Goal: Task Accomplishment & Management: Manage account settings

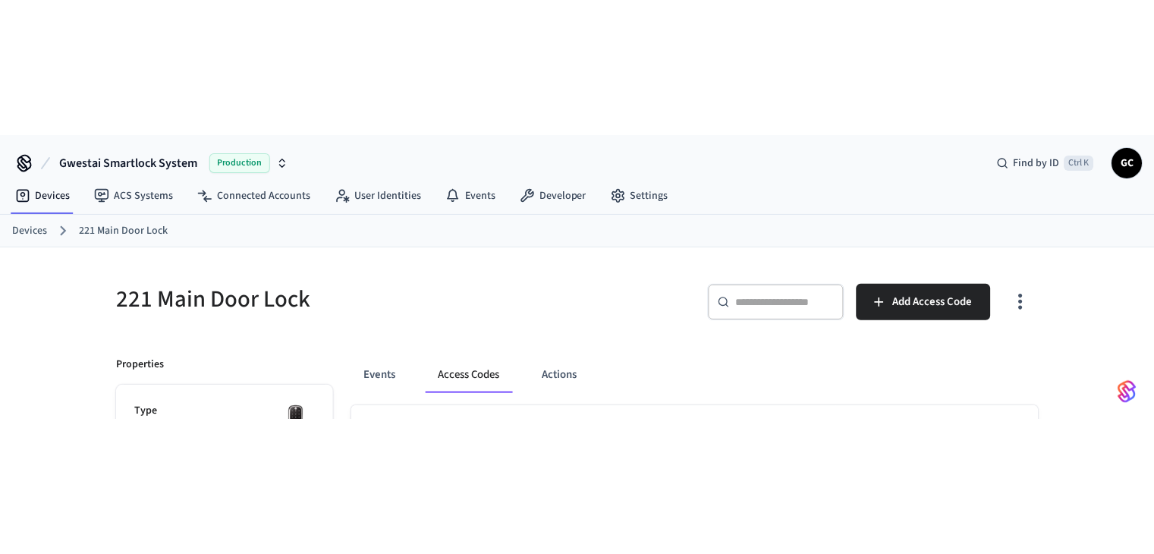
scroll to position [498, 0]
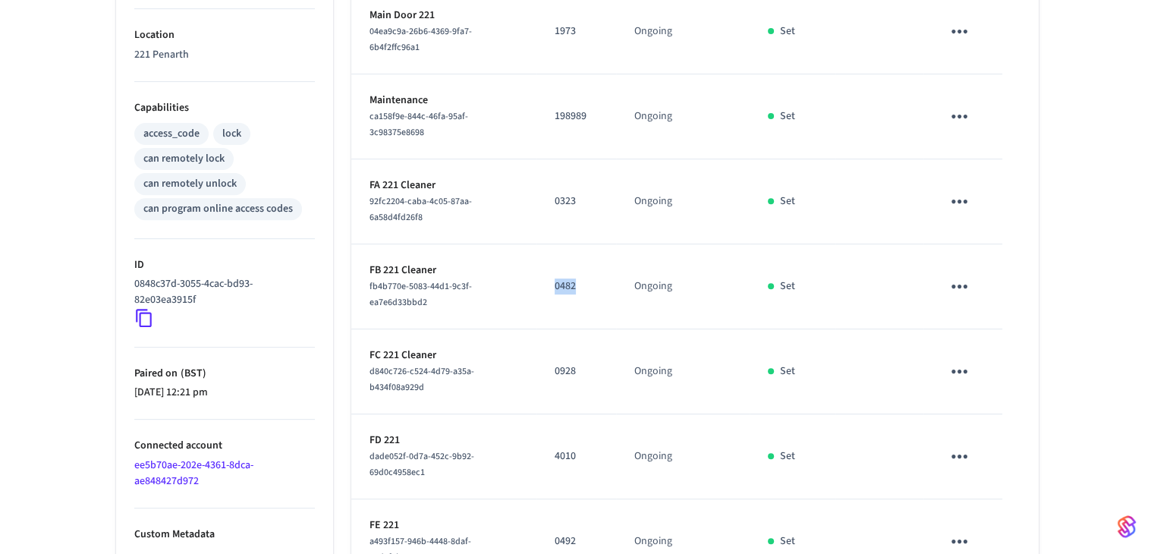
scroll to position [625, 0]
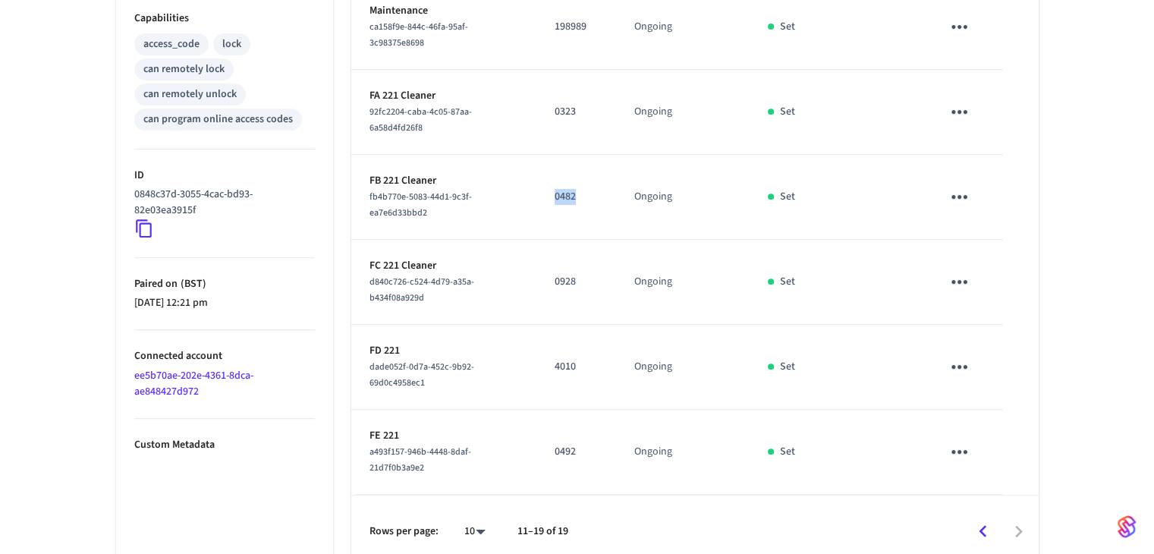
click at [979, 522] on icon "Go to previous page" at bounding box center [983, 532] width 24 height 24
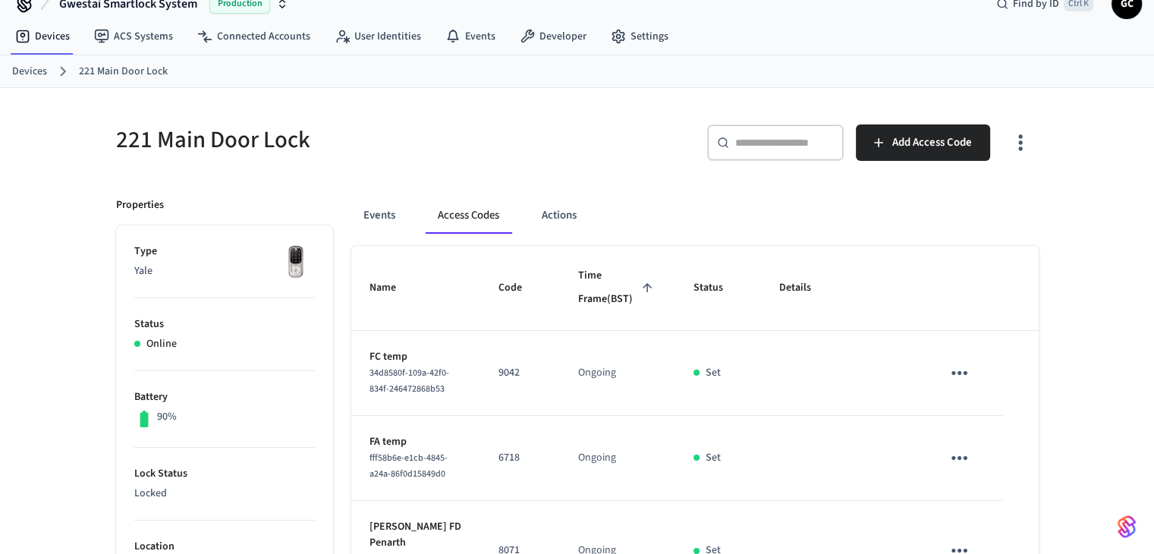
scroll to position [246, 0]
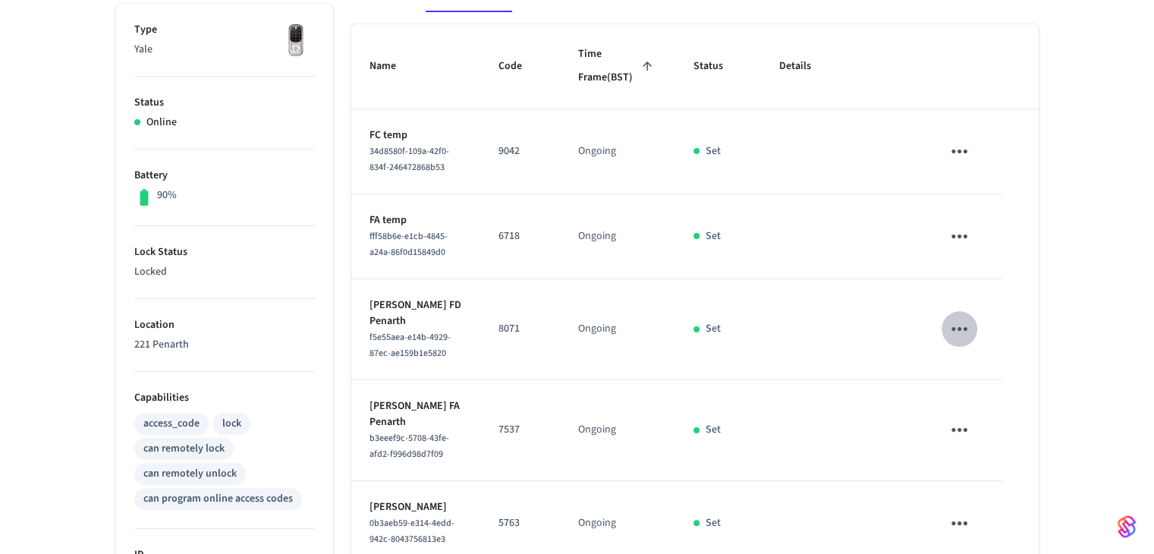
click at [953, 341] on icon "sticky table" at bounding box center [960, 329] width 24 height 24
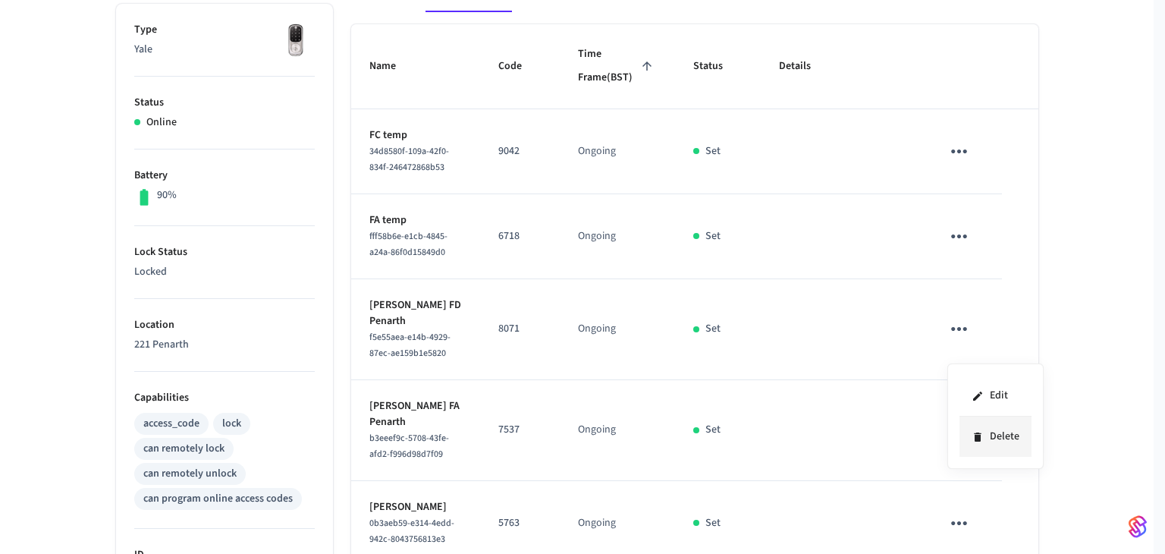
click at [979, 427] on li "Delete" at bounding box center [996, 437] width 72 height 40
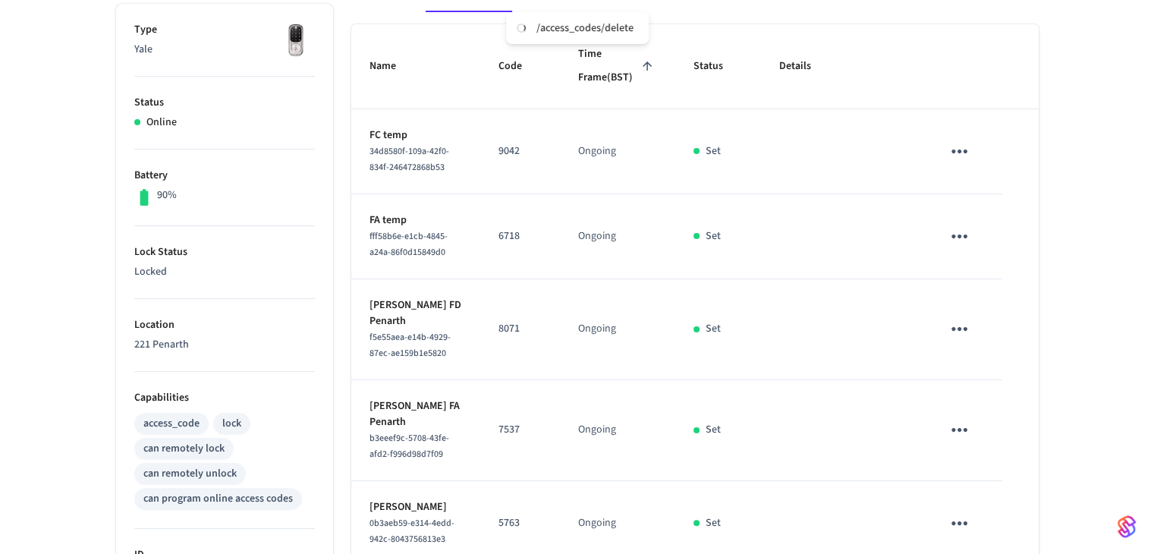
scroll to position [473, 0]
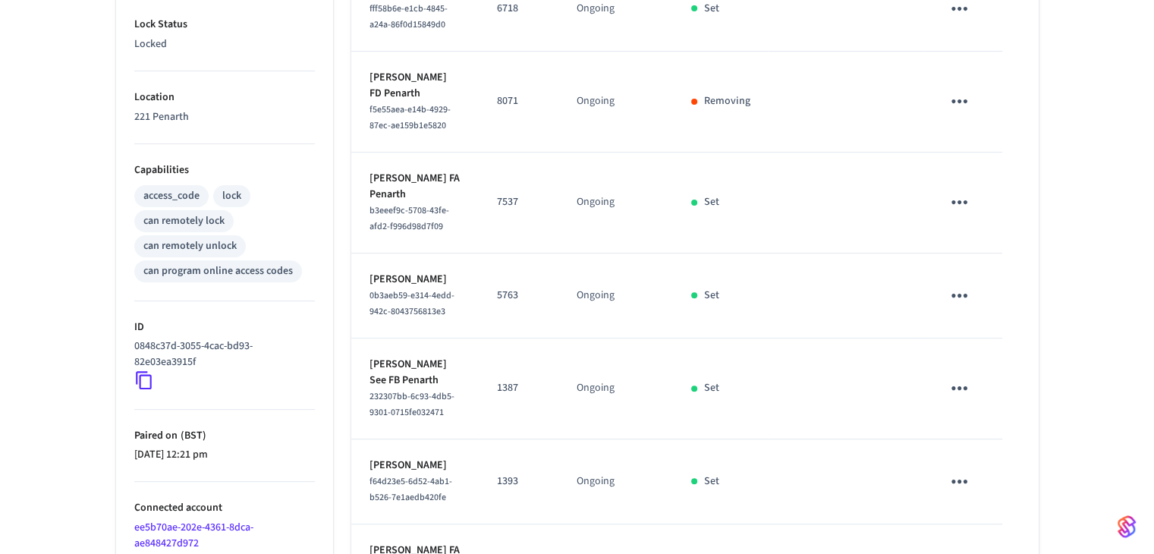
drag, startPoint x: 959, startPoint y: 222, endPoint x: 958, endPoint y: 231, distance: 9.9
click at [958, 214] on icon "sticky table" at bounding box center [960, 202] width 24 height 24
click at [989, 311] on li "Delete" at bounding box center [996, 309] width 72 height 40
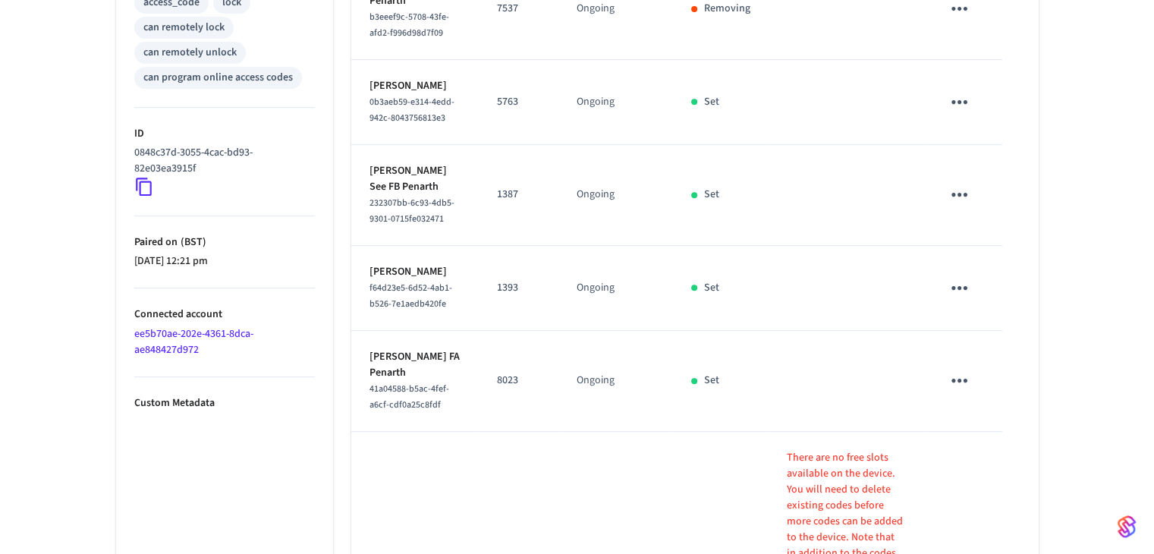
scroll to position [701, 0]
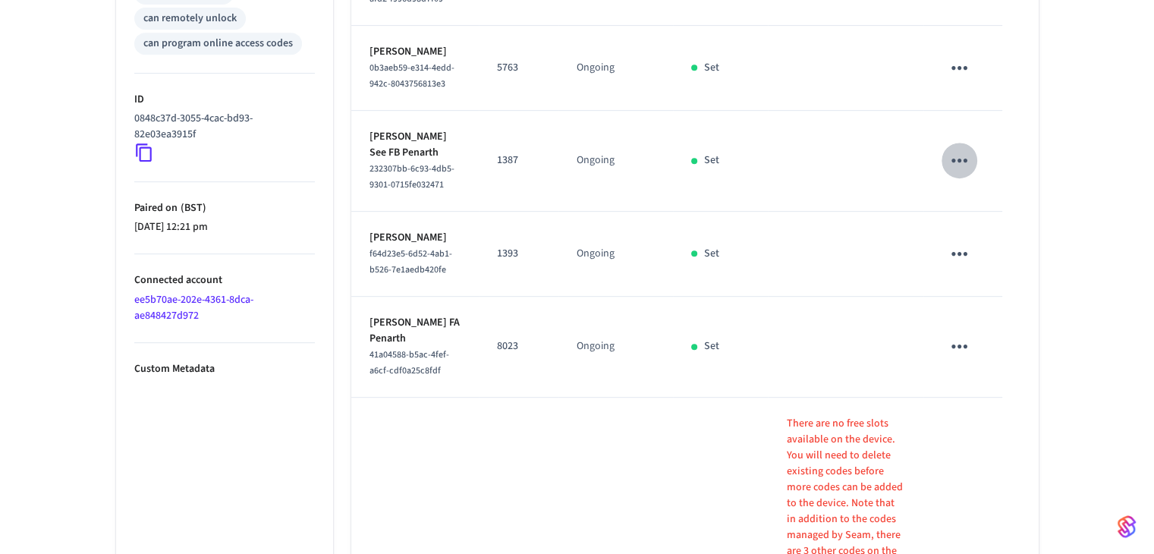
click at [962, 172] on icon "sticky table" at bounding box center [960, 161] width 24 height 24
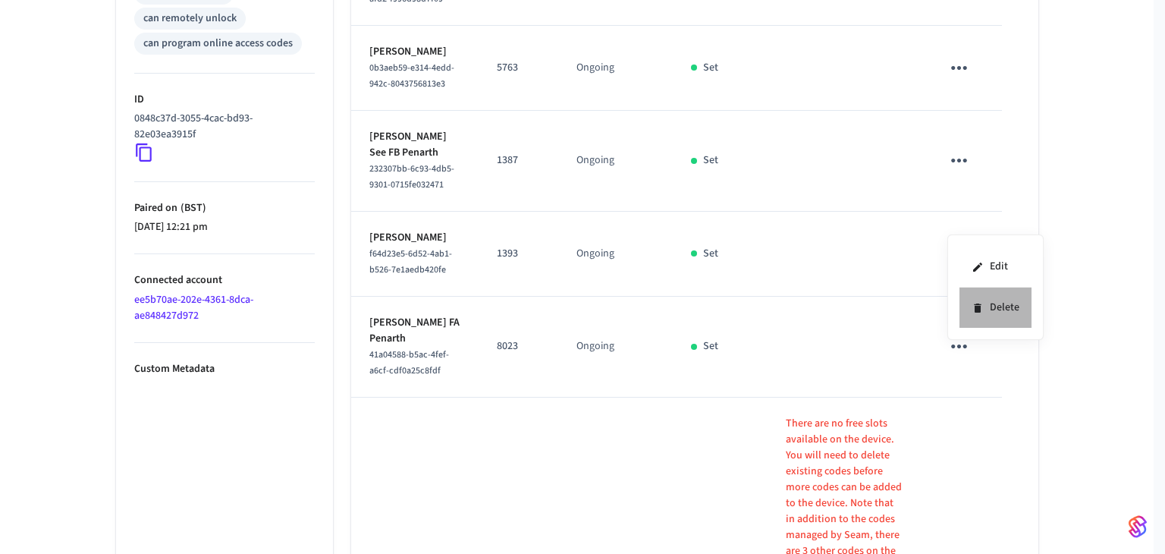
click at [994, 307] on li "Delete" at bounding box center [996, 308] width 72 height 40
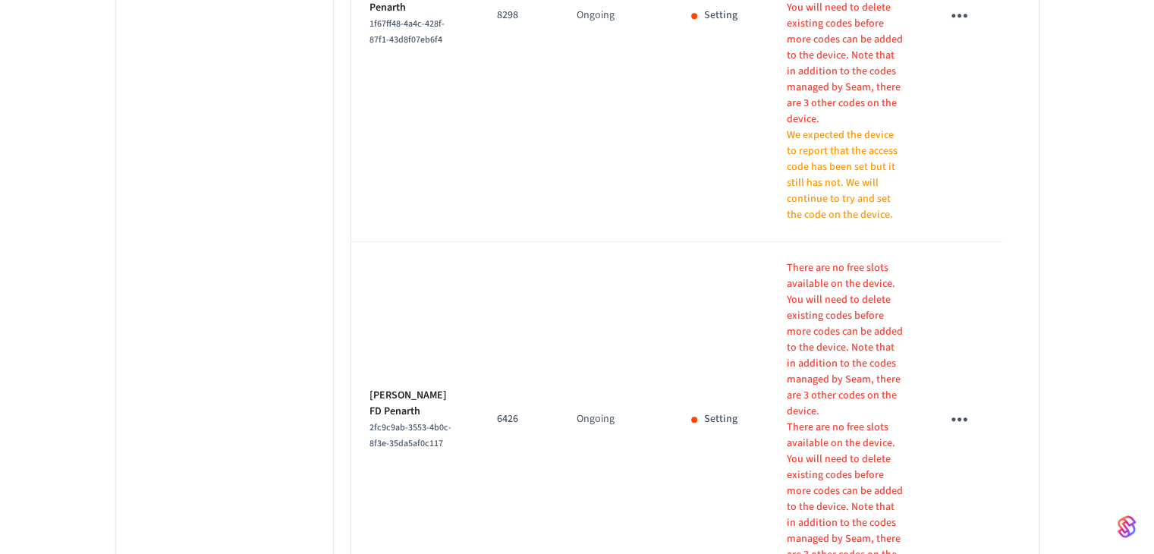
scroll to position [1367, 0]
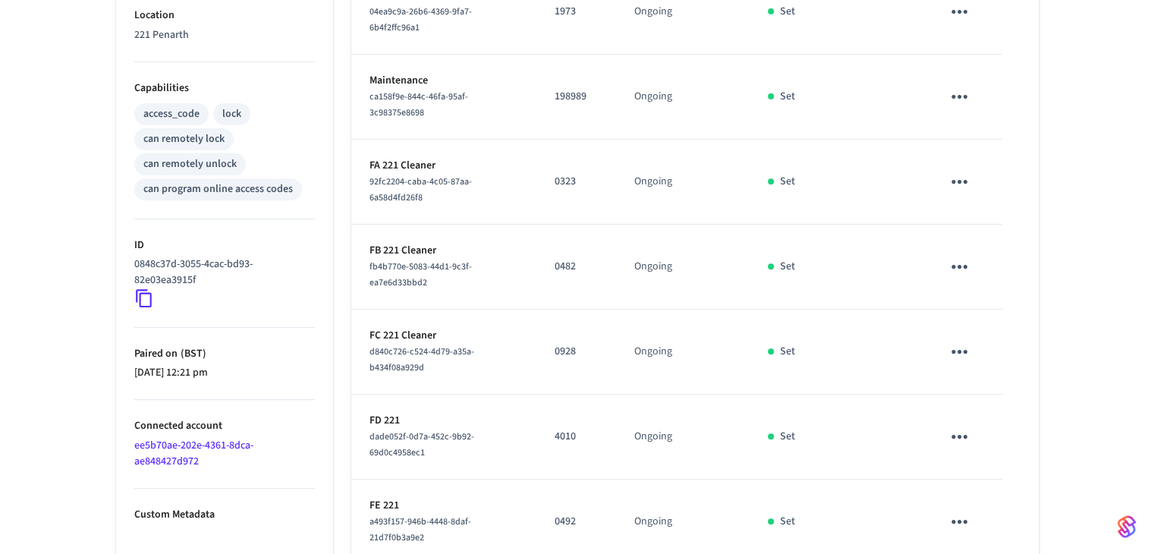
scroll to position [625, 0]
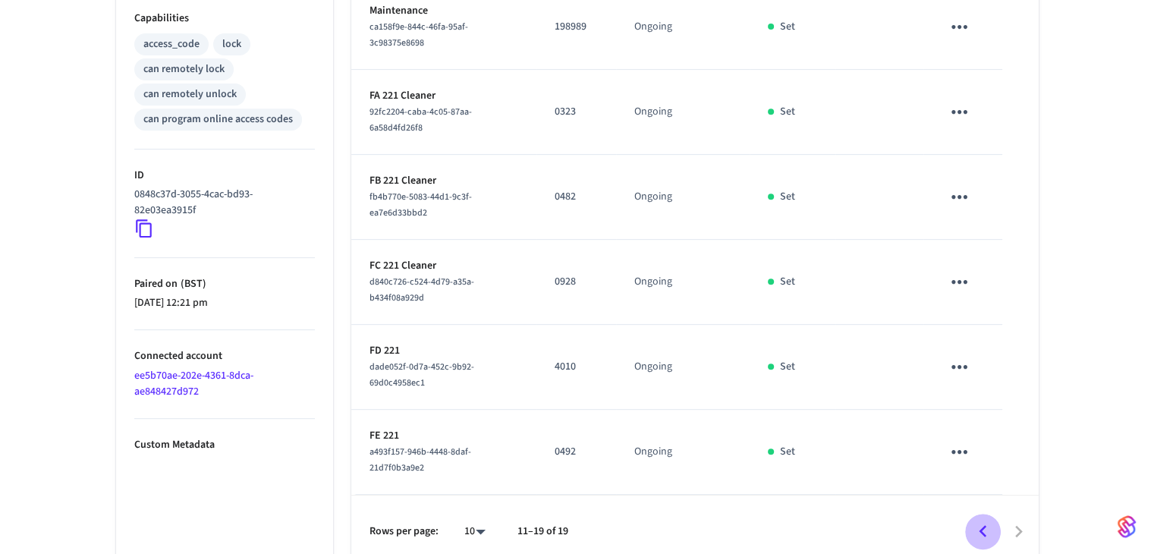
click at [980, 526] on icon "Go to previous page" at bounding box center [983, 532] width 24 height 24
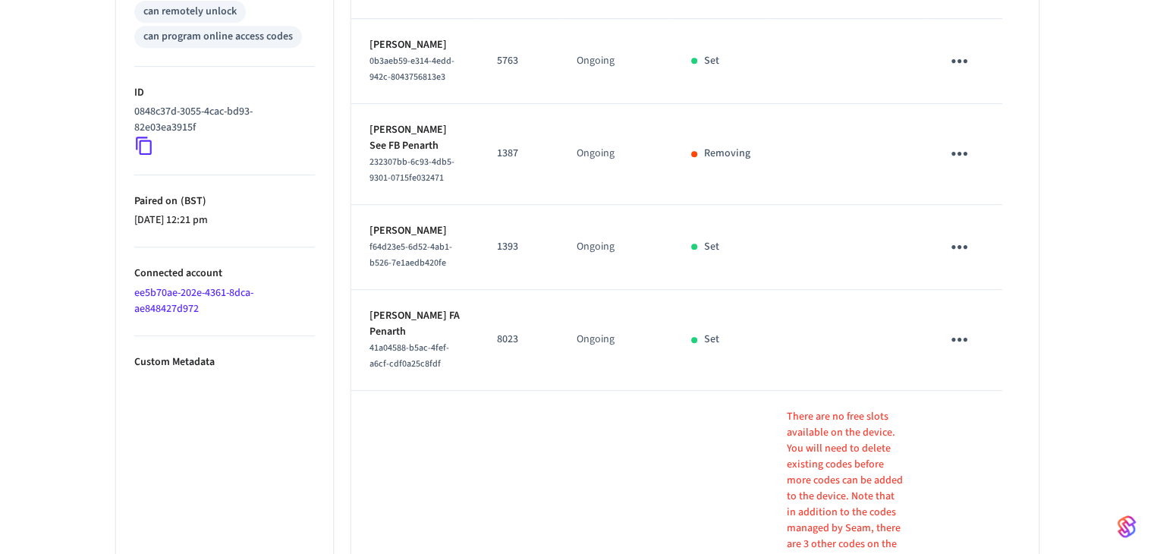
scroll to position [777, 0]
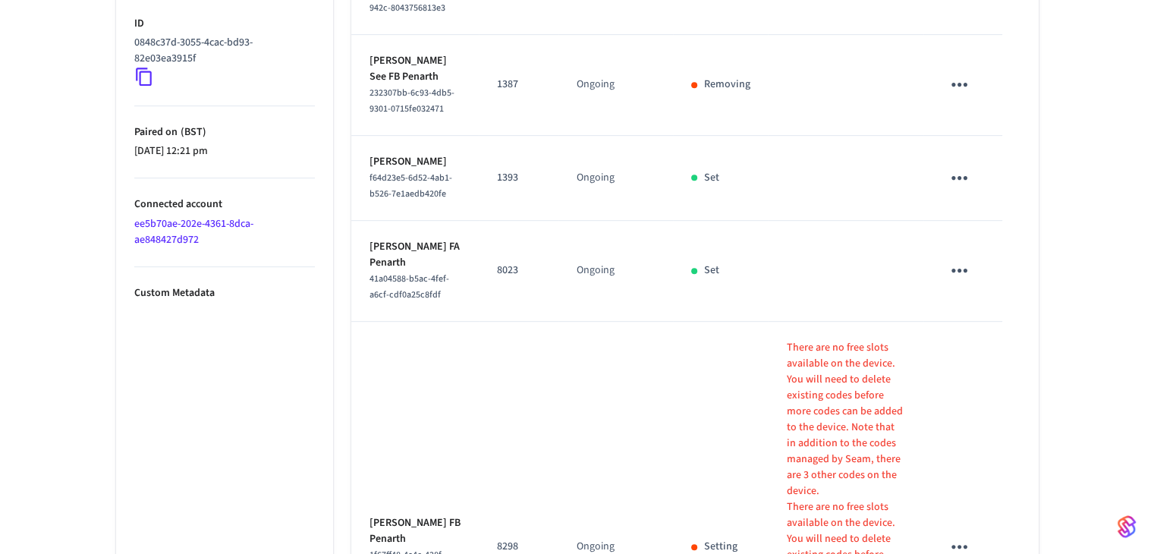
click at [124, 442] on ul "Type Yale Status Online Battery 90% Lock Status Locked Location 221 Penarth Cap…" at bounding box center [224, 338] width 217 height 1730
click at [188, 369] on ul "Type Yale Status Online Battery 90% Lock Status Locked Location 221 Penarth Cap…" at bounding box center [224, 338] width 217 height 1730
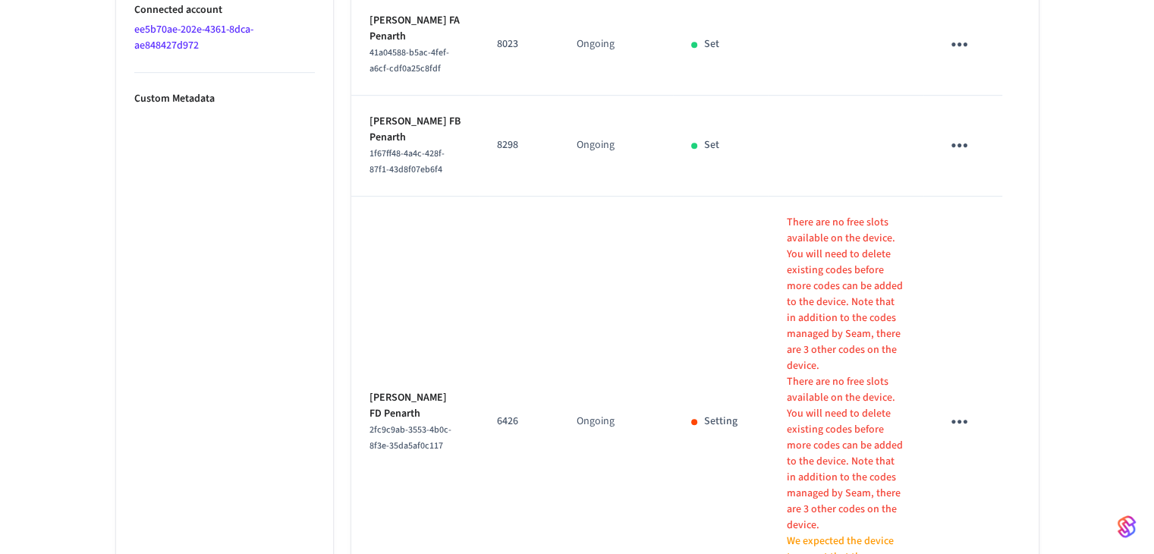
scroll to position [988, 0]
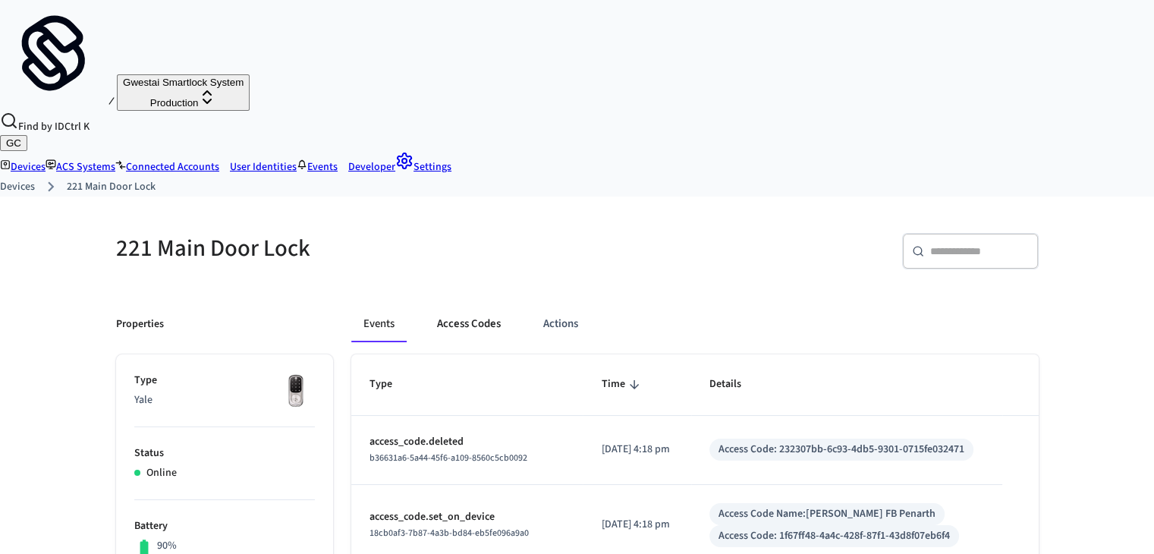
click at [461, 306] on button "Access Codes" at bounding box center [469, 324] width 88 height 36
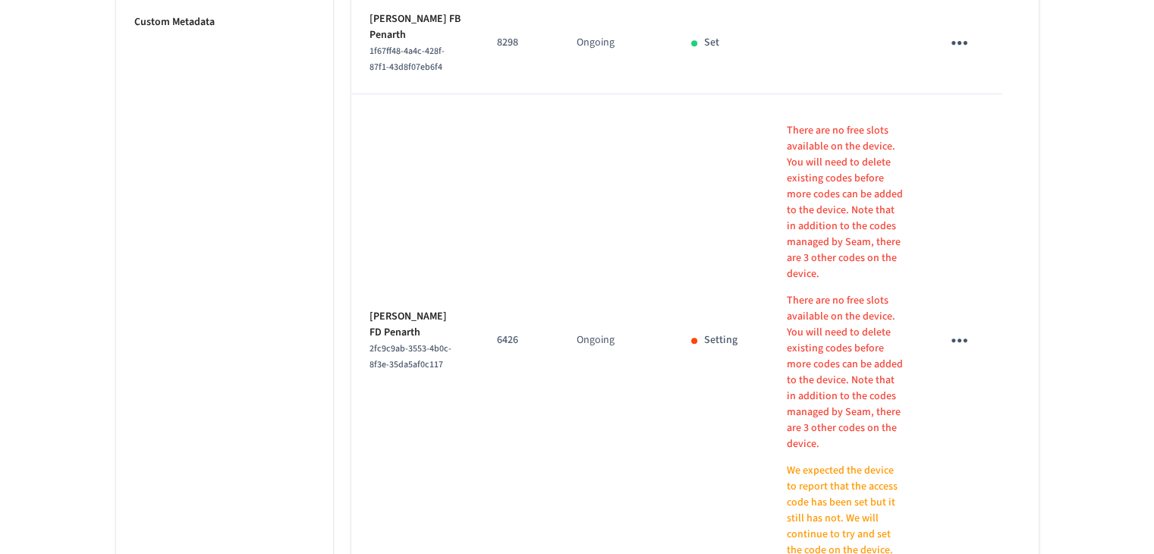
scroll to position [1160, 0]
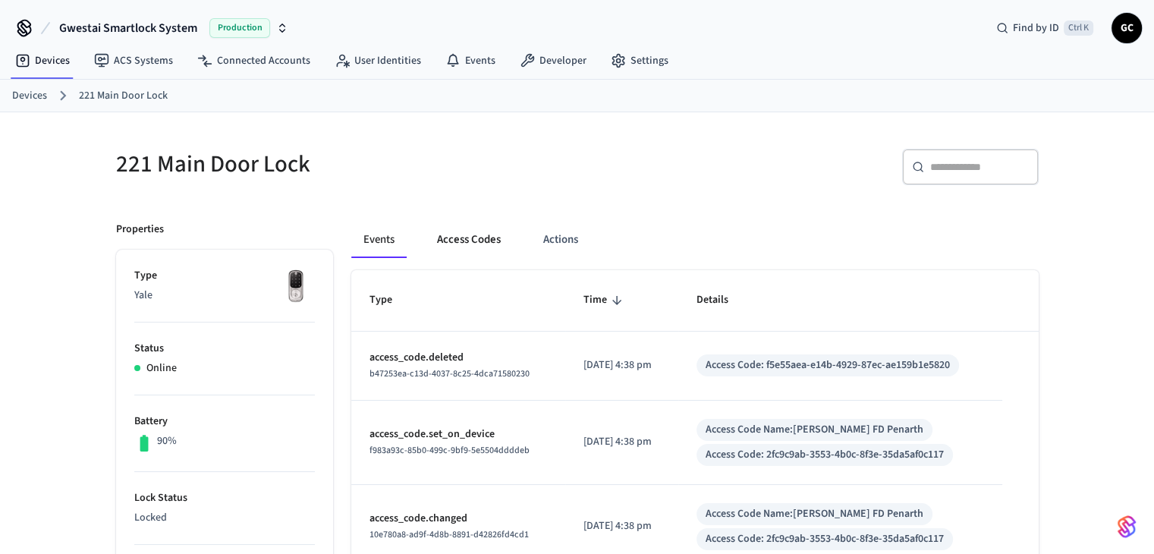
click at [483, 237] on button "Access Codes" at bounding box center [469, 240] width 88 height 36
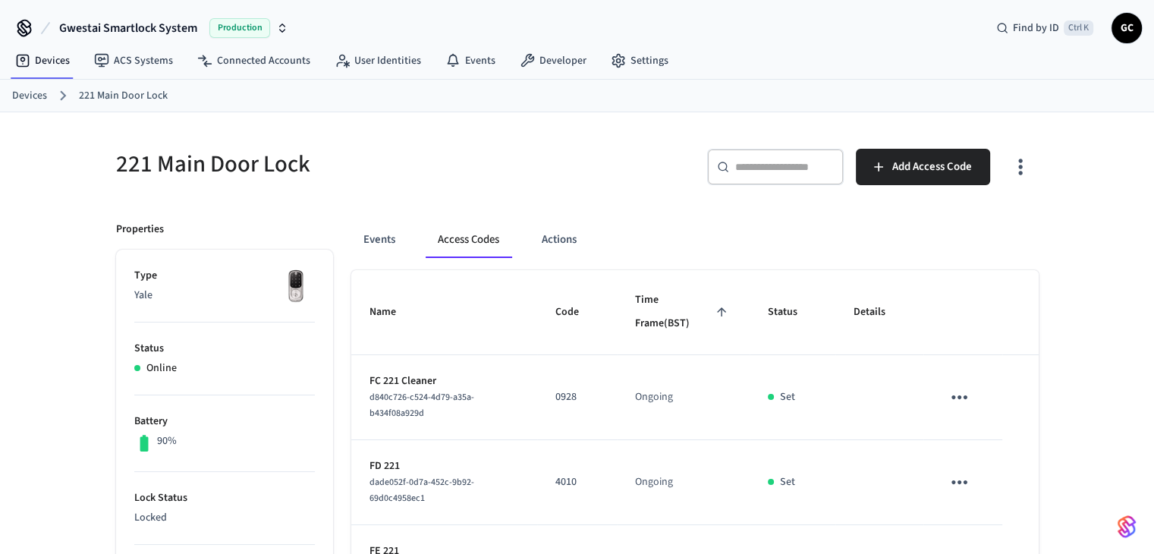
drag, startPoint x: 32, startPoint y: 111, endPoint x: 32, endPoint y: 98, distance: 12.9
click at [32, 98] on link "Devices" at bounding box center [29, 96] width 35 height 16
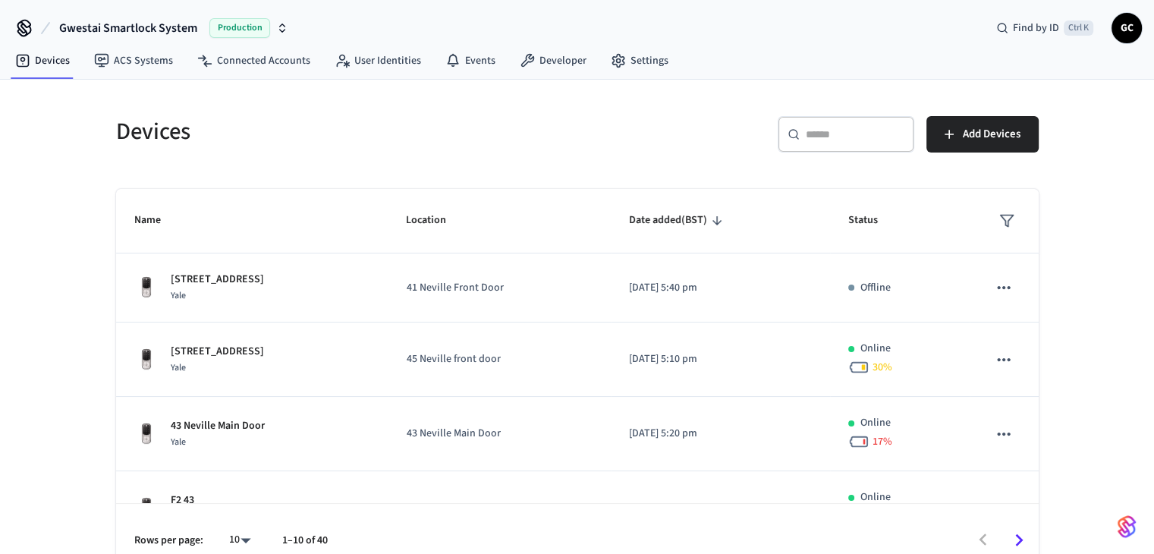
click at [818, 142] on div "​ ​" at bounding box center [846, 134] width 137 height 36
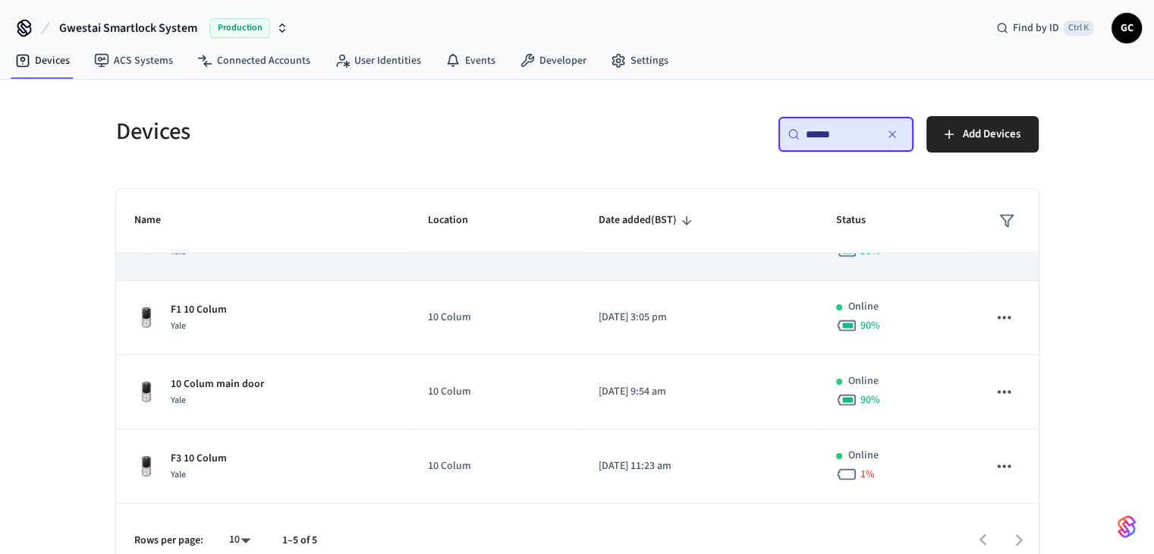
scroll to position [22, 0]
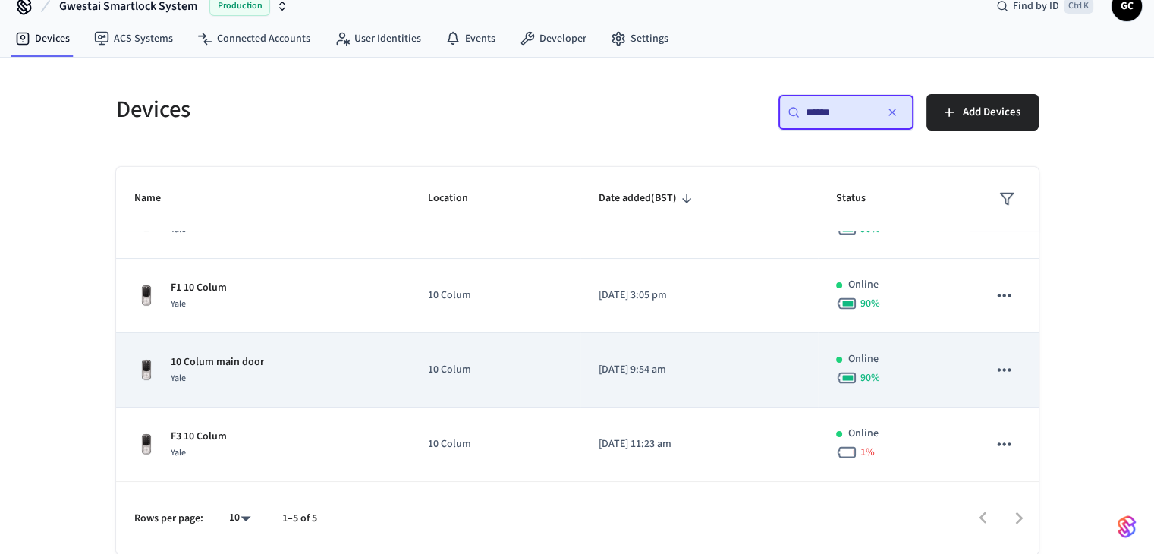
type input "******"
click at [555, 378] on td "10 Colum" at bounding box center [495, 370] width 171 height 74
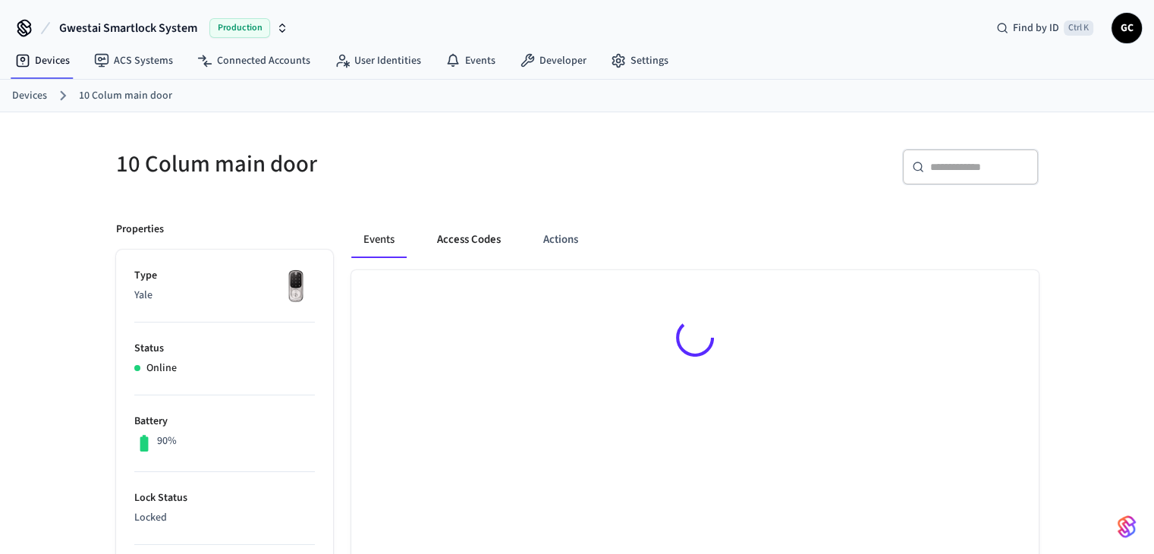
click at [465, 244] on button "Access Codes" at bounding box center [469, 240] width 88 height 36
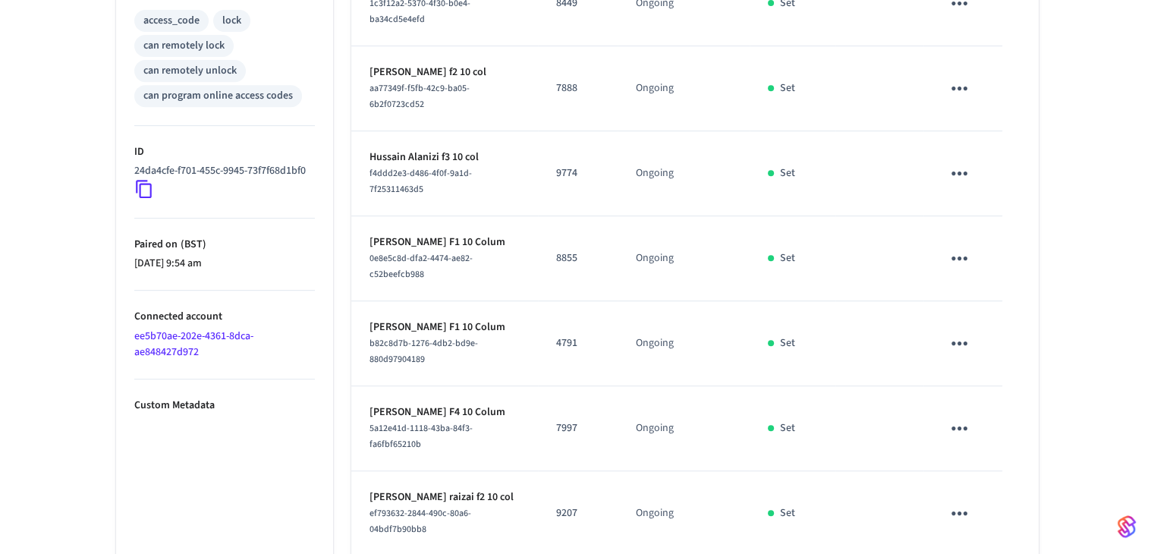
scroll to position [698, 0]
